Goal: Task Accomplishment & Management: Manage account settings

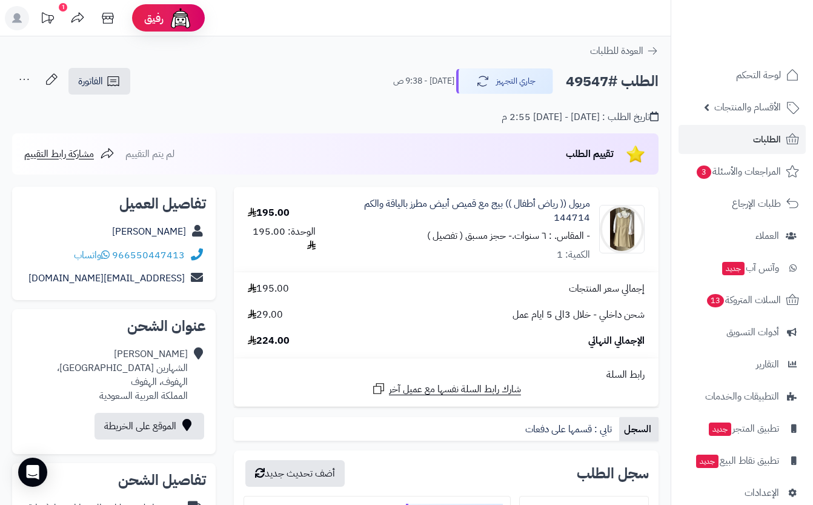
scroll to position [272, 0]
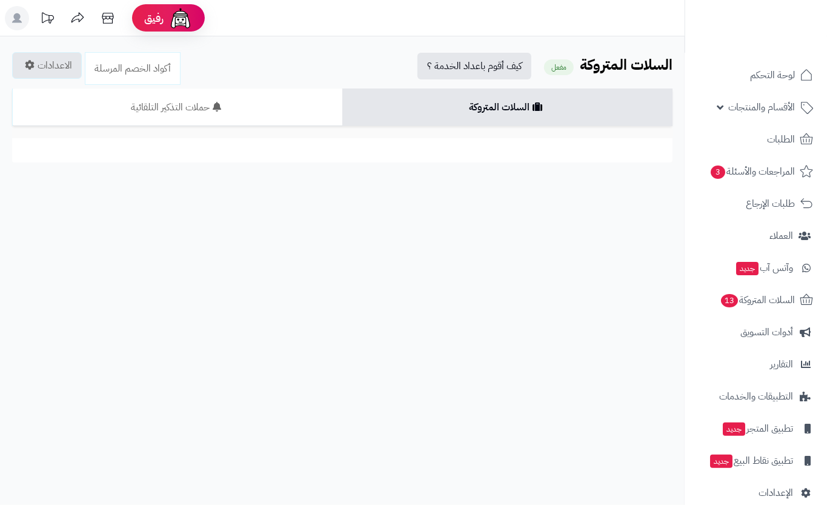
click at [759, 110] on span "الأقسام والمنتجات" at bounding box center [761, 107] width 67 height 17
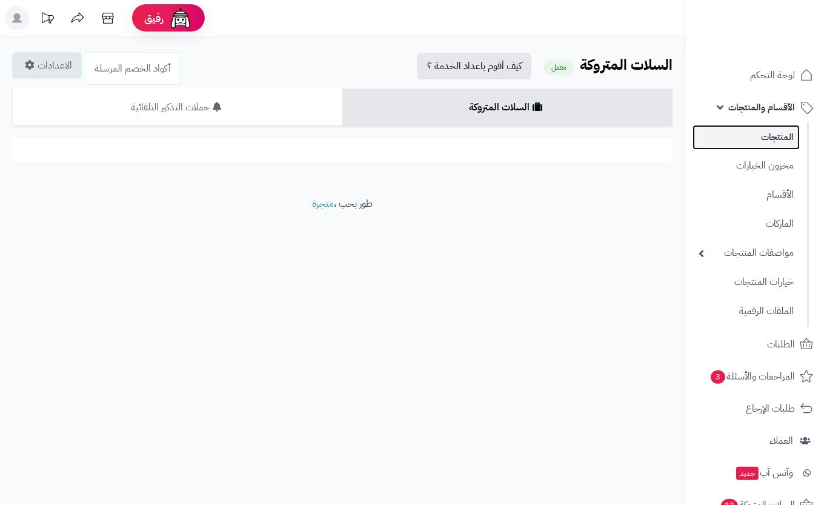
click at [756, 141] on link "المنتجات" at bounding box center [745, 137] width 107 height 25
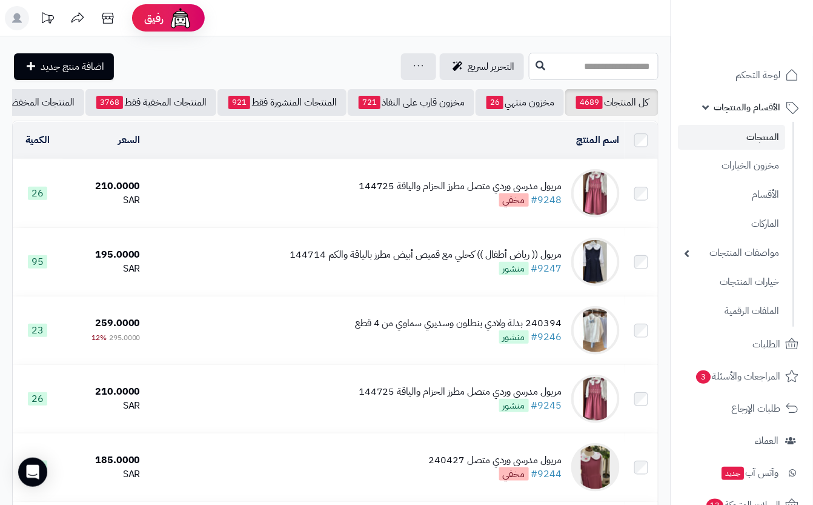
click at [550, 56] on input "text" at bounding box center [594, 66] width 130 height 27
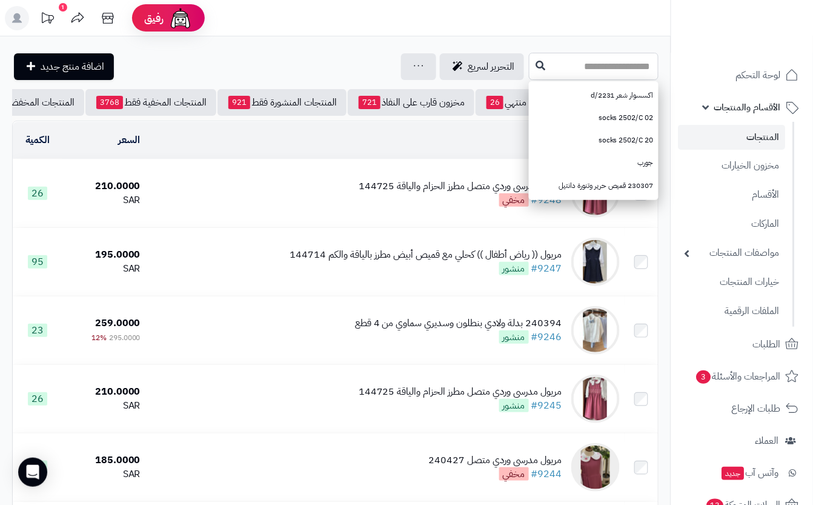
click at [613, 68] on input "text" at bounding box center [594, 66] width 130 height 27
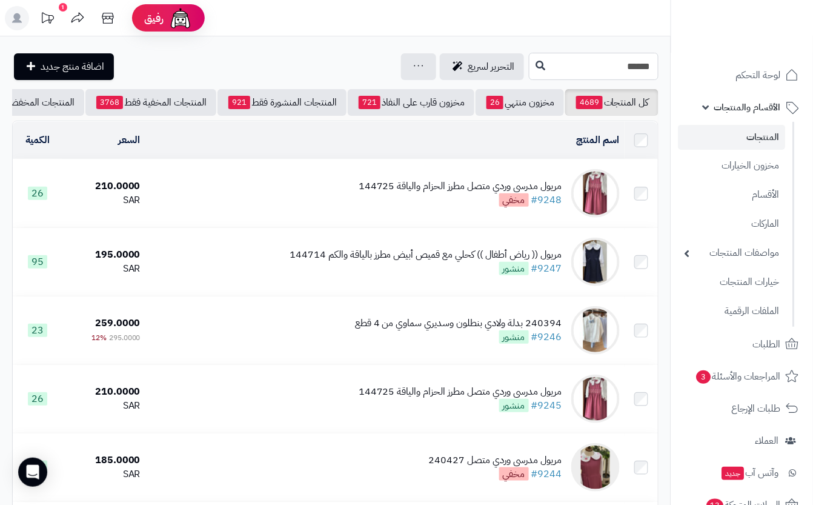
click at [648, 70] on input "******" at bounding box center [594, 66] width 130 height 27
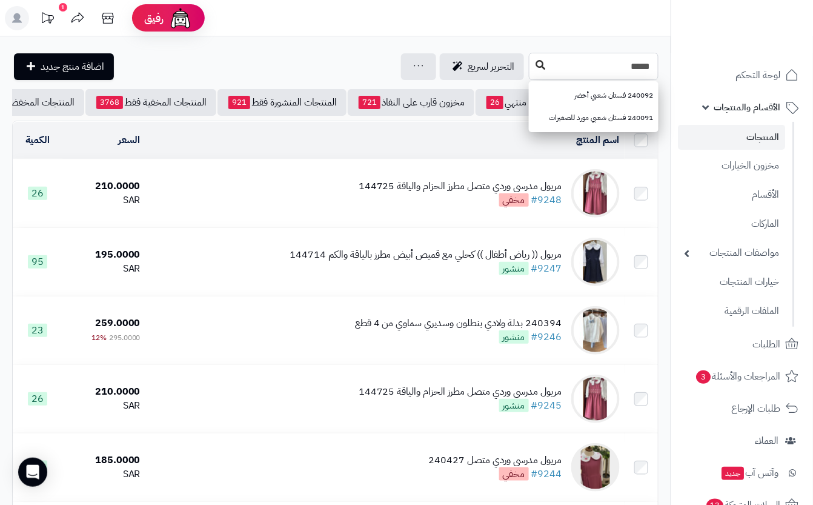
type input "*****"
click at [535, 67] on icon at bounding box center [540, 65] width 10 height 10
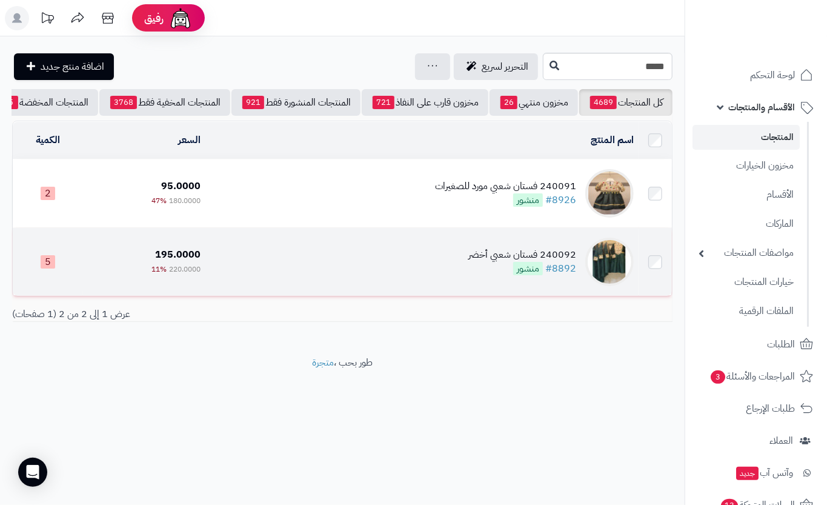
click at [491, 262] on div "240092 فستان شعبي أخضر" at bounding box center [522, 255] width 108 height 14
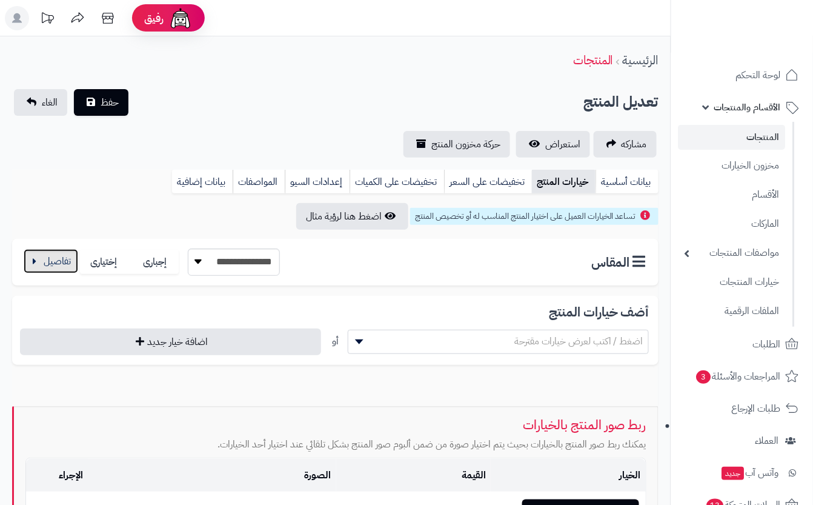
click at [46, 271] on button "button" at bounding box center [51, 261] width 55 height 24
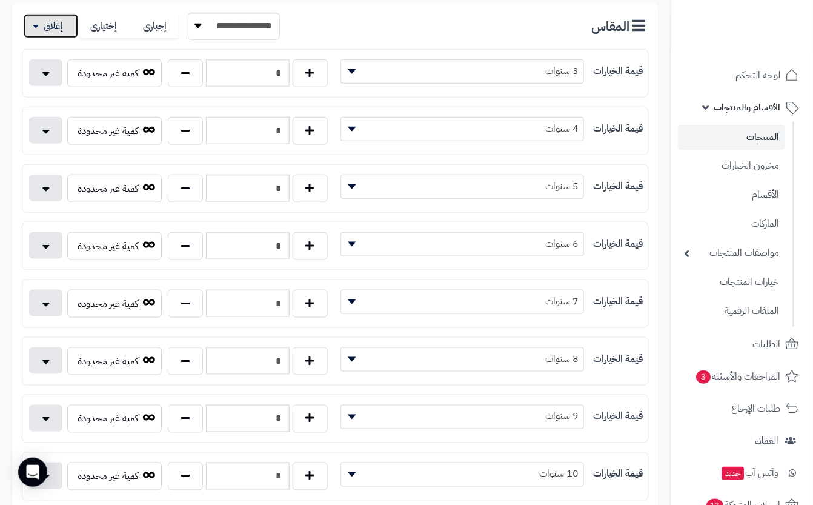
scroll to position [242, 0]
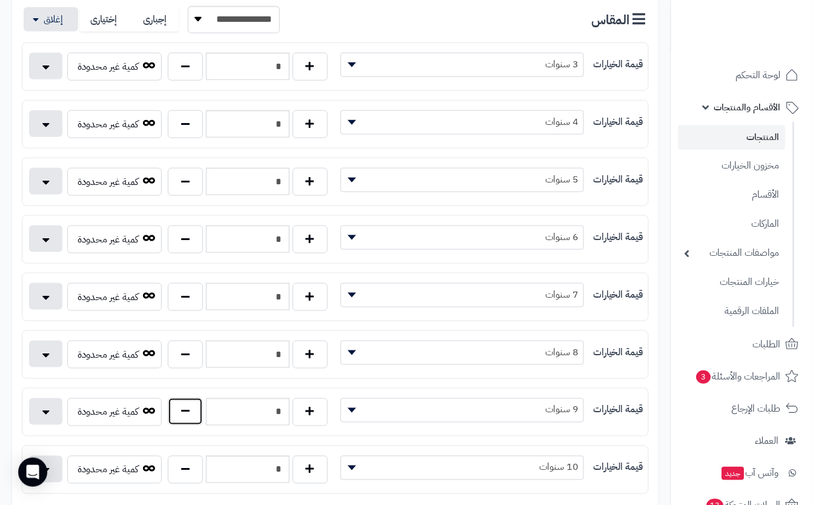
click at [187, 420] on button "button" at bounding box center [185, 411] width 35 height 28
type input "*"
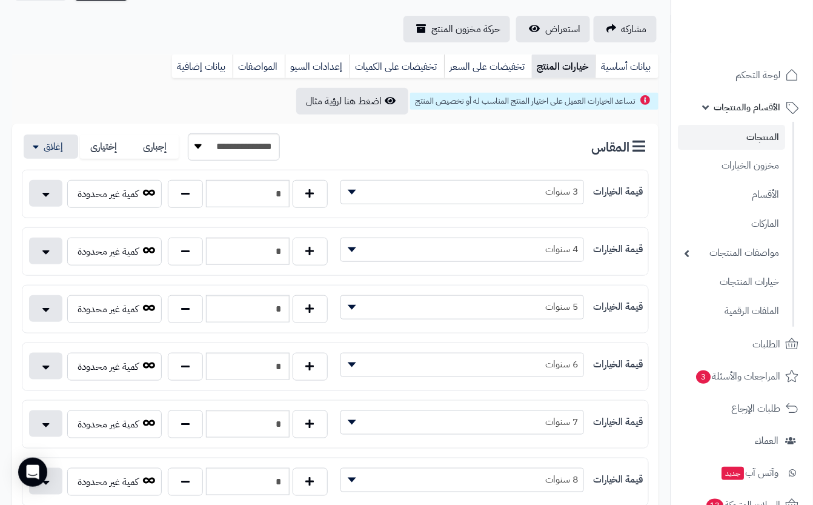
scroll to position [0, 0]
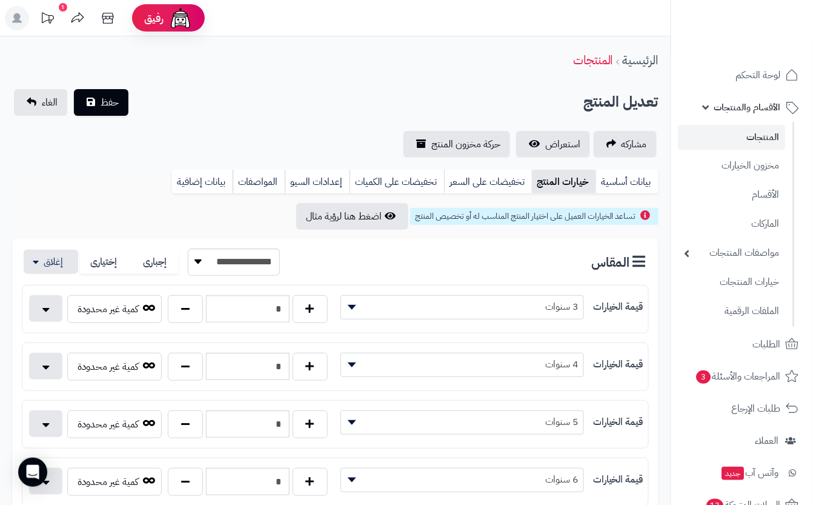
click at [220, 124] on div "**********" at bounding box center [335, 123] width 671 height 68
click at [99, 97] on button "حفظ" at bounding box center [101, 101] width 55 height 27
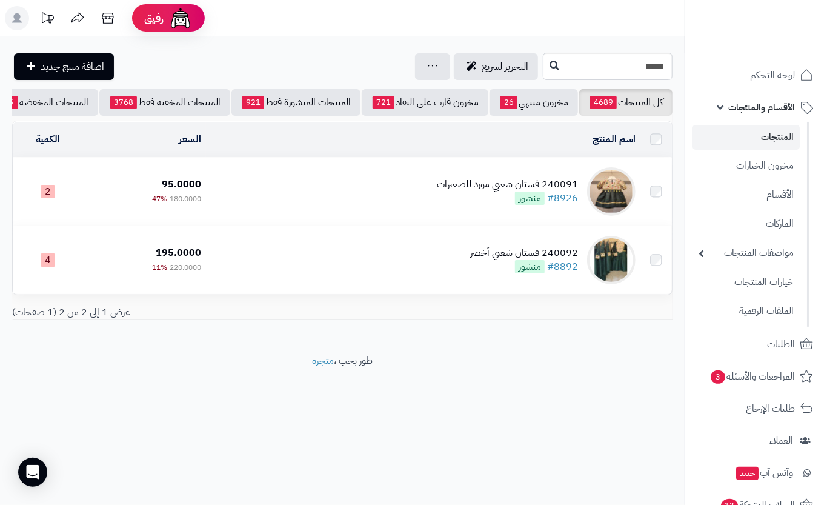
click at [471, 205] on div "240091 فستان شعبي مورد للصغيرات #8926 منشور" at bounding box center [507, 191] width 141 height 28
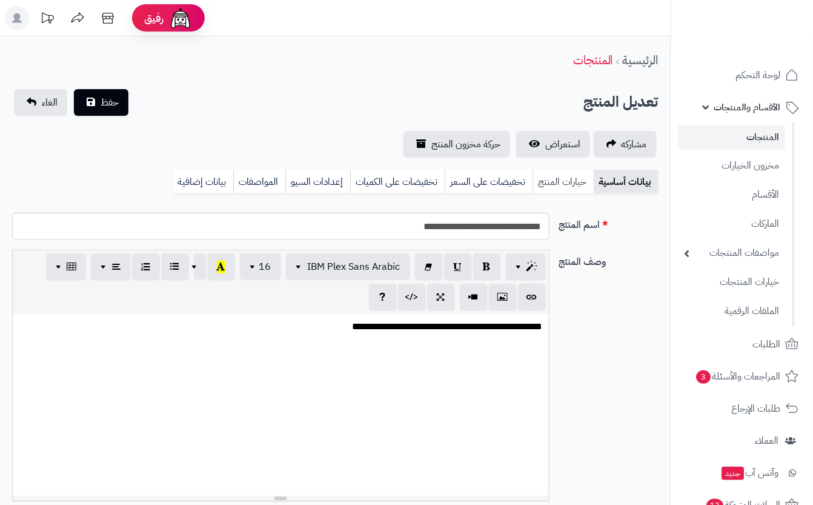
click at [565, 174] on link "خيارات المنتج" at bounding box center [562, 182] width 61 height 24
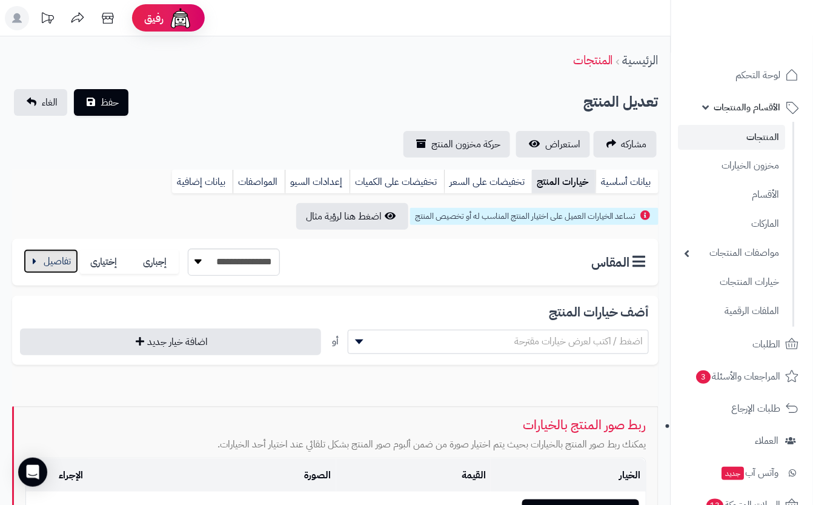
click at [42, 271] on button "button" at bounding box center [51, 261] width 55 height 24
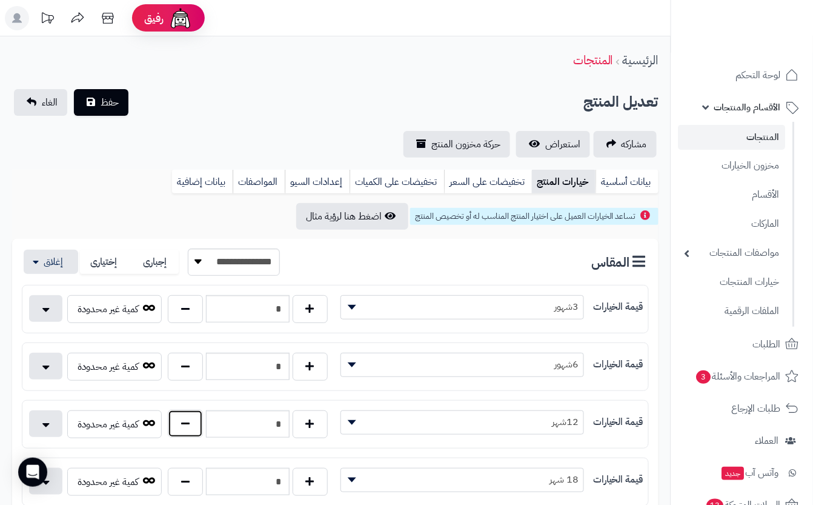
click at [197, 435] on button "button" at bounding box center [185, 423] width 35 height 28
type input "*"
click at [262, 111] on div "تعديل المنتج حفظ الغاء" at bounding box center [335, 102] width 646 height 27
click at [101, 101] on span "حفظ" at bounding box center [110, 101] width 18 height 15
